Goal: Task Accomplishment & Management: Use online tool/utility

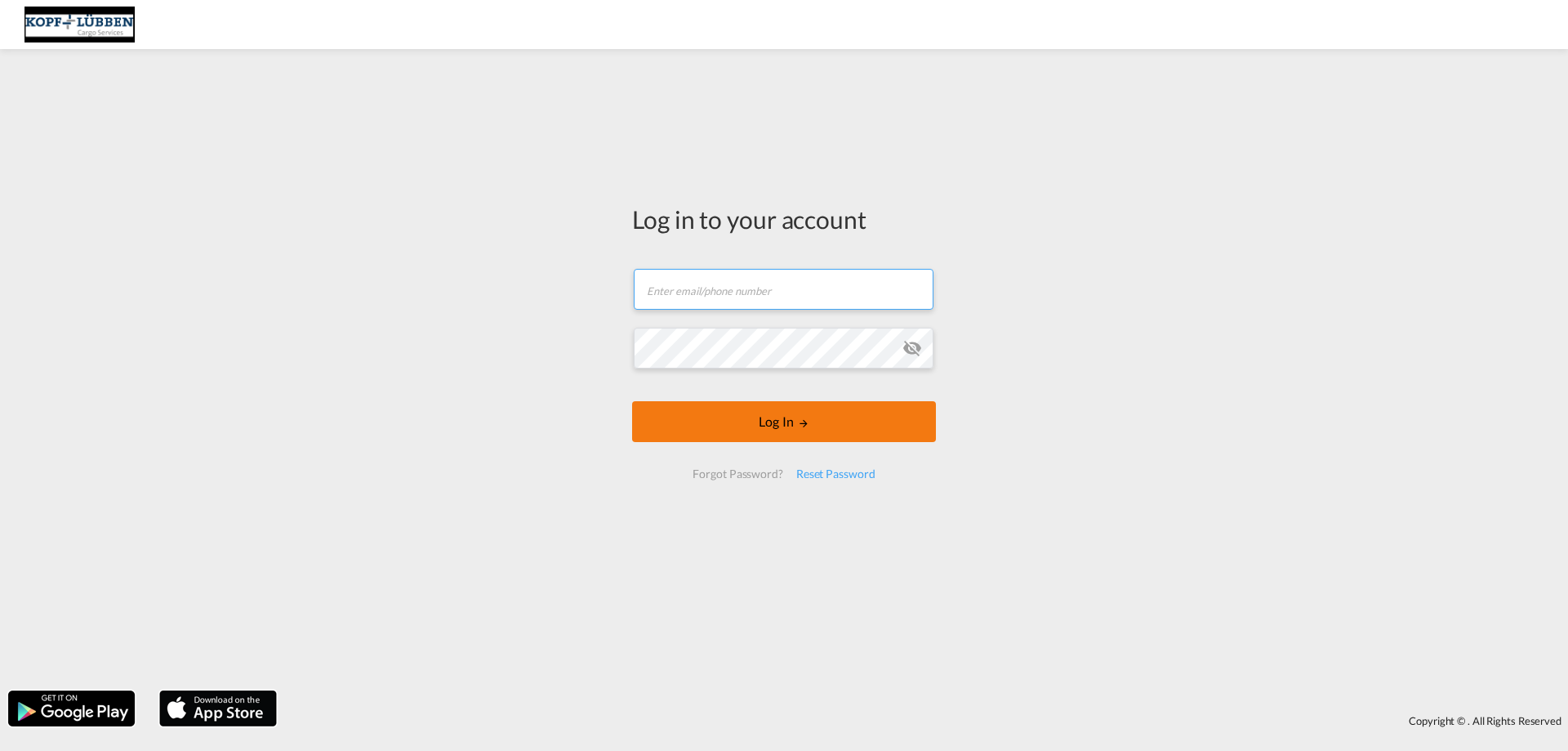
type input "[EMAIL_ADDRESS][PERSON_NAME][DOMAIN_NAME]"
click at [813, 432] on button "Log In" at bounding box center [784, 421] width 304 height 41
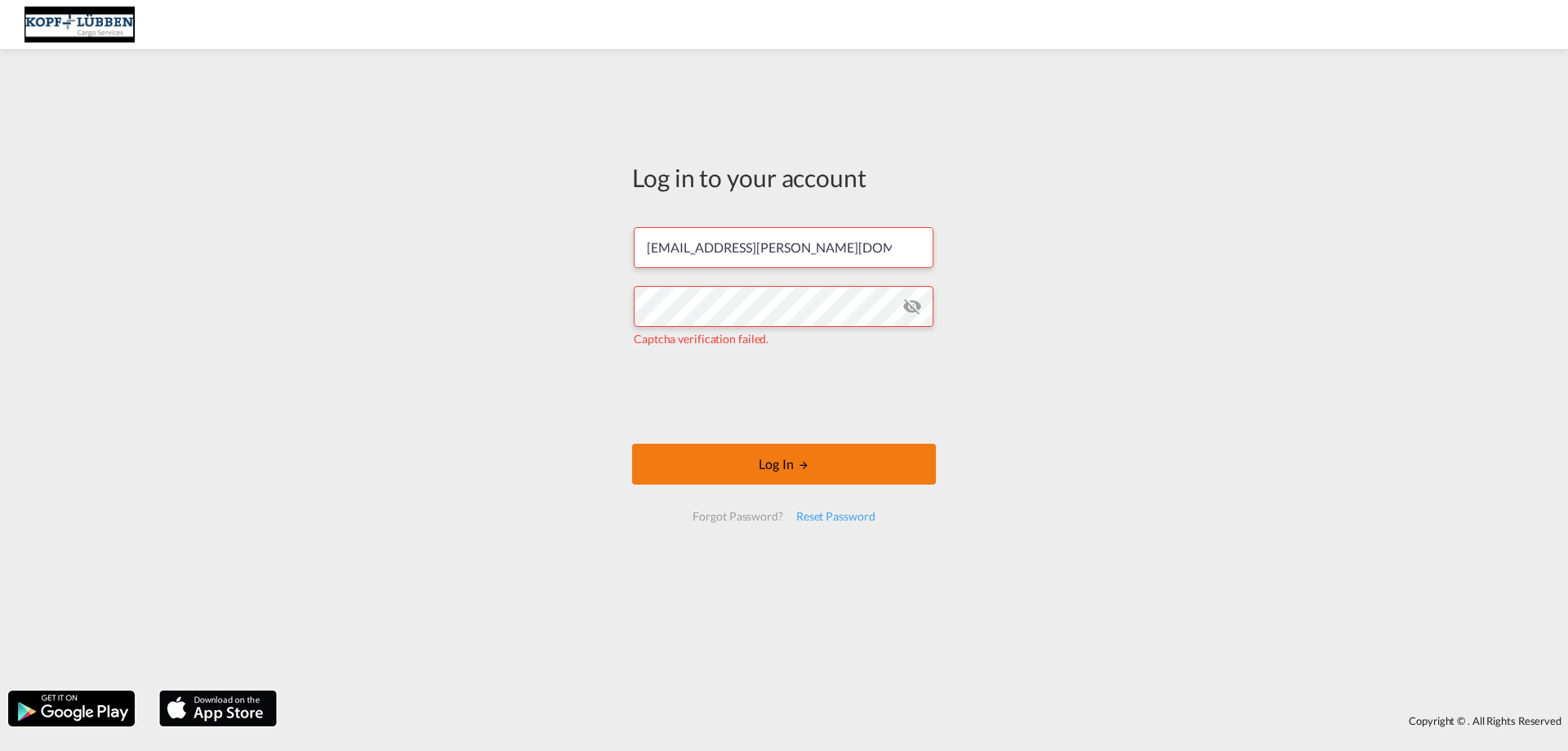
click at [776, 464] on button "Log In" at bounding box center [784, 463] width 304 height 41
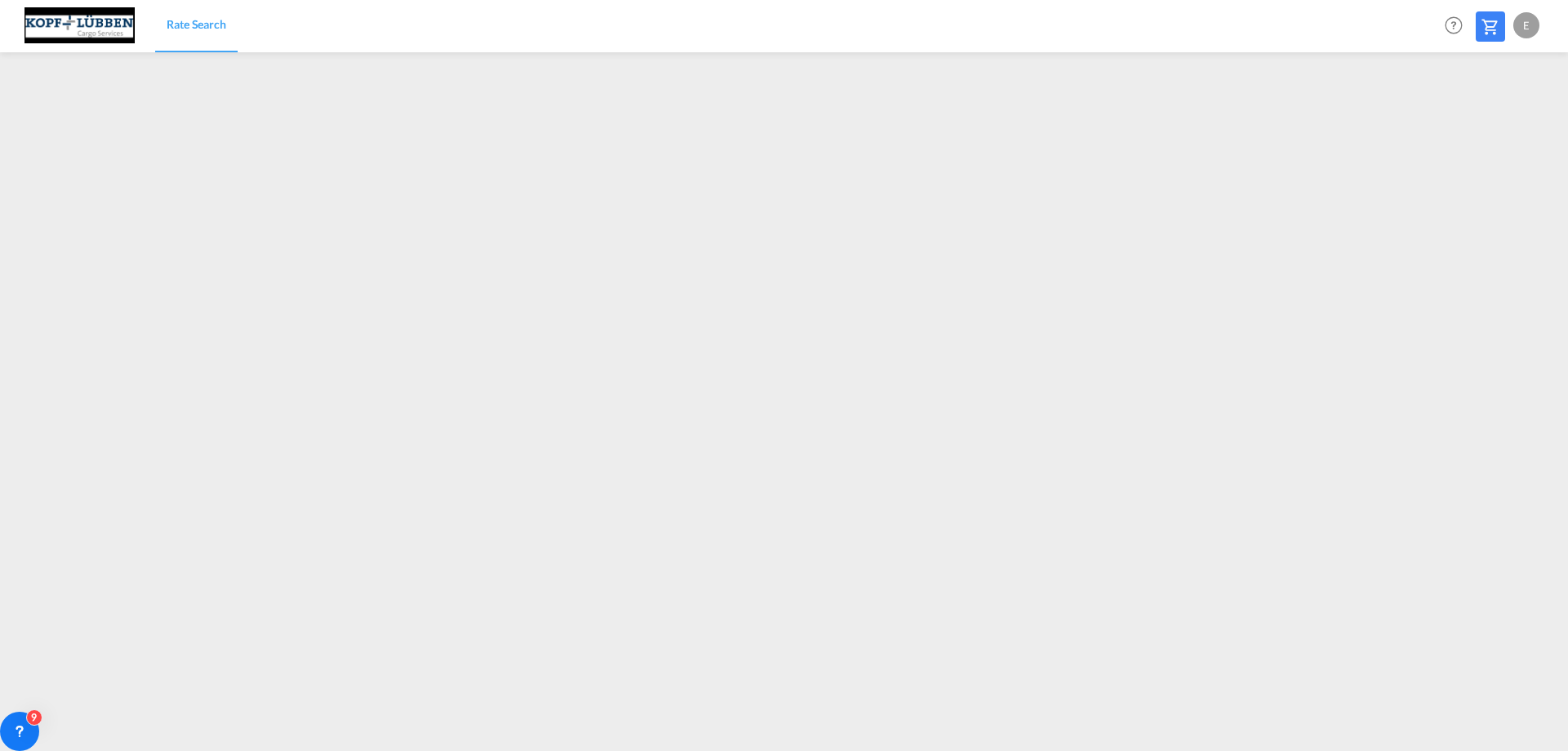
click at [1529, 14] on div "E" at bounding box center [1526, 25] width 26 height 26
click at [1494, 126] on button "Logout" at bounding box center [1509, 125] width 106 height 33
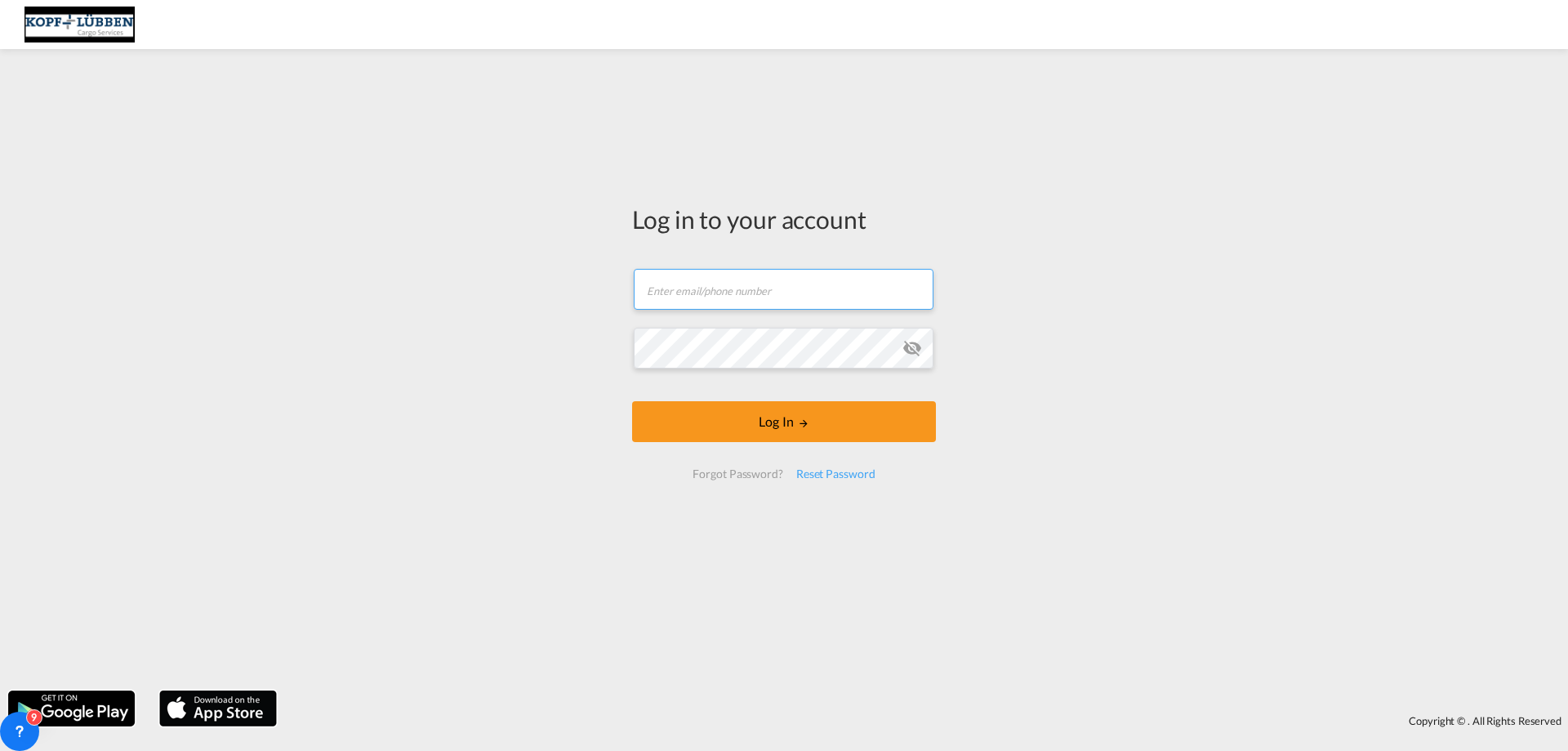
type input "[EMAIL_ADDRESS][PERSON_NAME][DOMAIN_NAME]"
